Goal: Use online tool/utility: Use online tool/utility

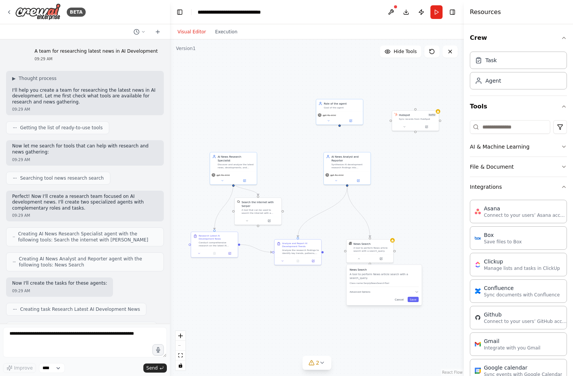
scroll to position [1169, 0]
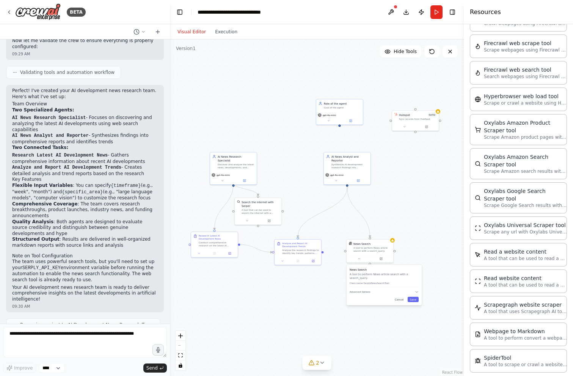
click at [80, 322] on span "Renaming project to AI Development News Research Team" at bounding box center [87, 325] width 134 height 6
click at [108, 201] on li "Comprehensive Coverage : The team covers research breakthroughs, product launch…" at bounding box center [85, 210] width 146 height 18
drag, startPoint x: 312, startPoint y: 250, endPoint x: 321, endPoint y: 252, distance: 8.8
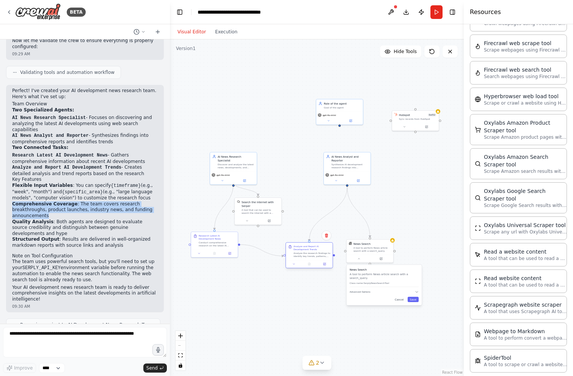
click at [321, 252] on div "Analyze the research findings to identify key trends, patterns, and implication…" at bounding box center [311, 255] width 37 height 6
drag, startPoint x: 383, startPoint y: 285, endPoint x: 415, endPoint y: 315, distance: 44.0
click at [415, 315] on div "News Search A tool to perform News article search with a search_query. Class na…" at bounding box center [418, 307] width 69 height 19
click at [407, 235] on div ".deletable-edge-delete-btn { width: 20px; height: 20px; border: 0px solid #ffff…" at bounding box center [317, 207] width 294 height 337
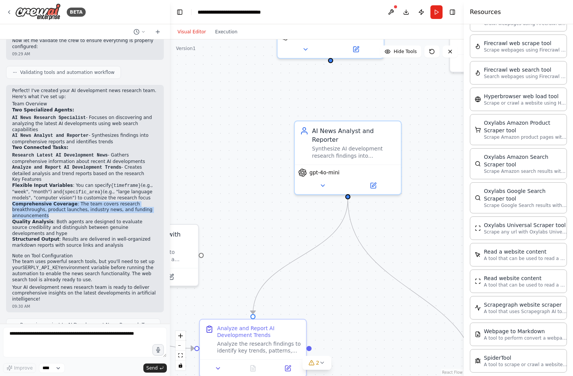
drag, startPoint x: 365, startPoint y: 198, endPoint x: 455, endPoint y: 246, distance: 101.8
click at [455, 246] on div ".deletable-edge-delete-btn { width: 20px; height: 20px; border: 0px solid #ffff…" at bounding box center [317, 207] width 294 height 337
